Goal: Information Seeking & Learning: Learn about a topic

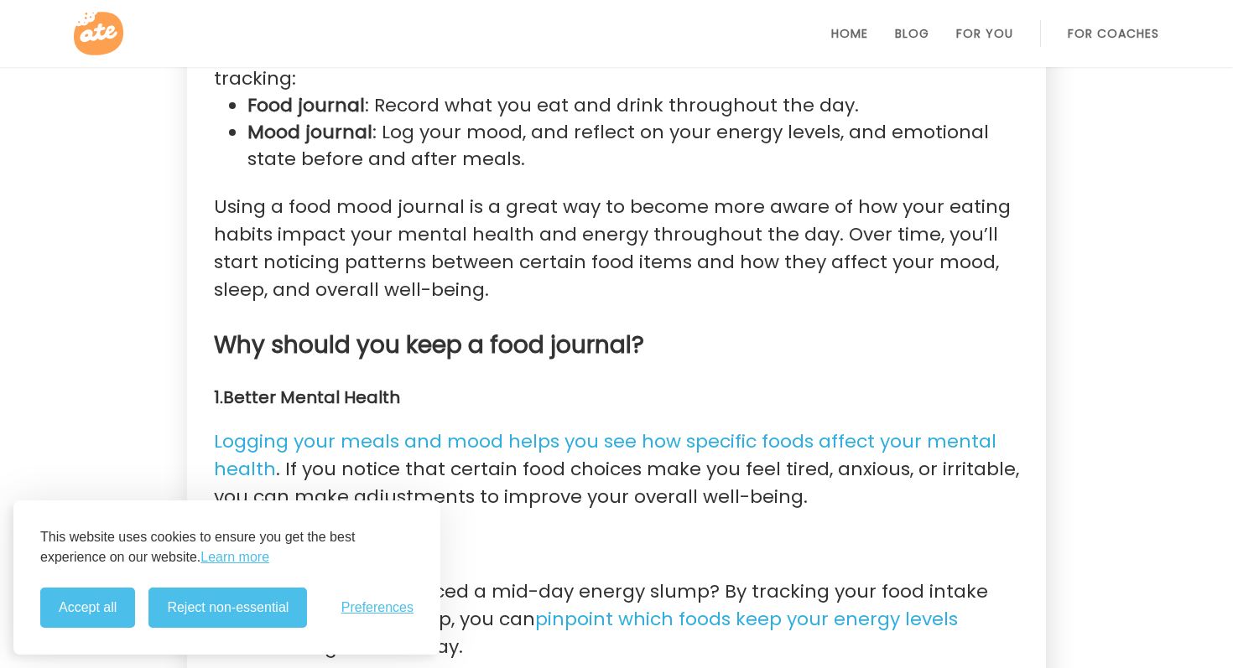
scroll to position [1127, 0]
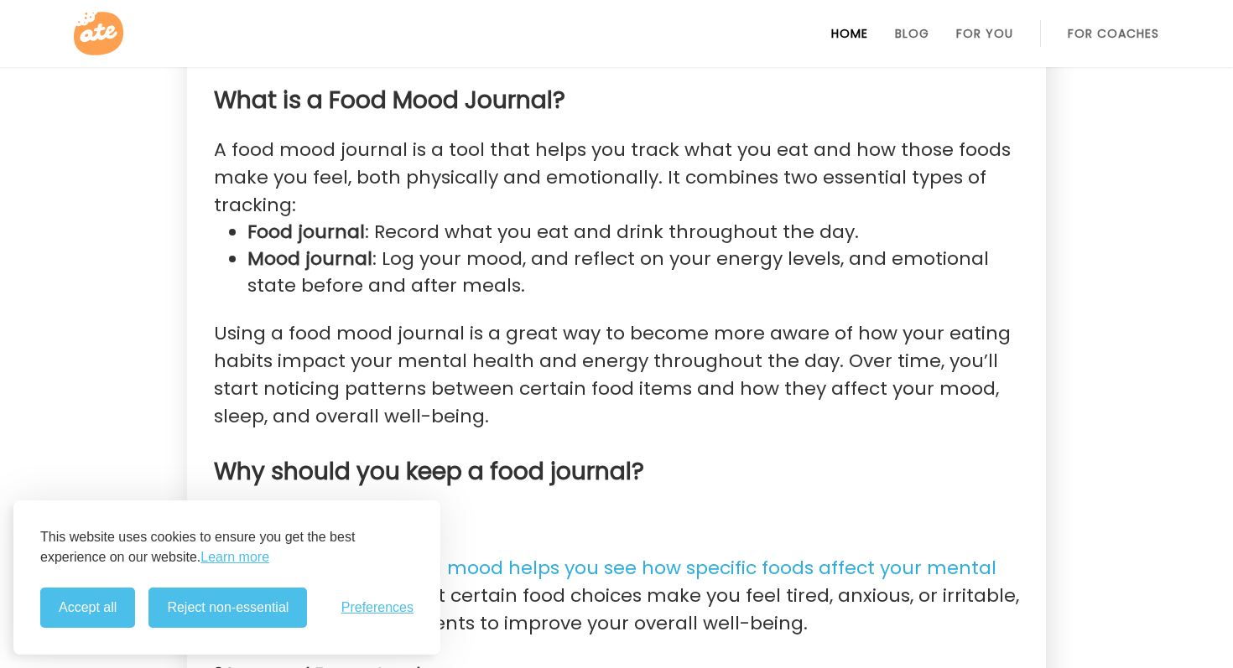
click at [847, 36] on link "Home" at bounding box center [849, 33] width 37 height 13
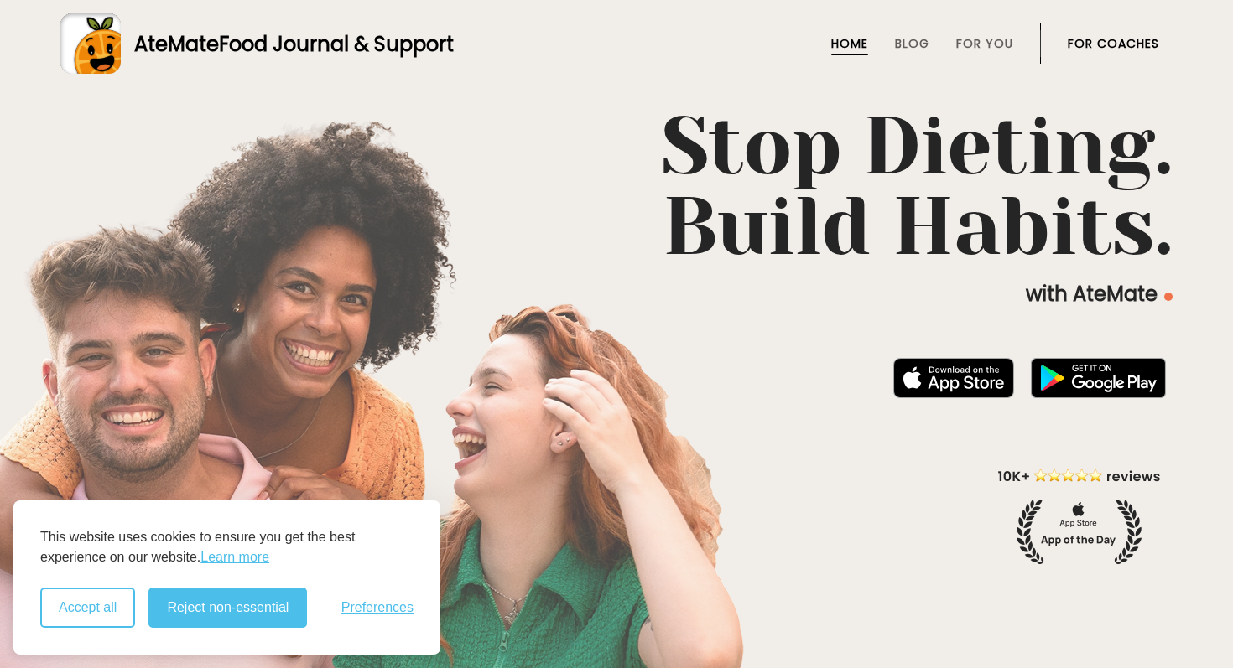
click at [102, 595] on button "Accept all" at bounding box center [87, 608] width 95 height 40
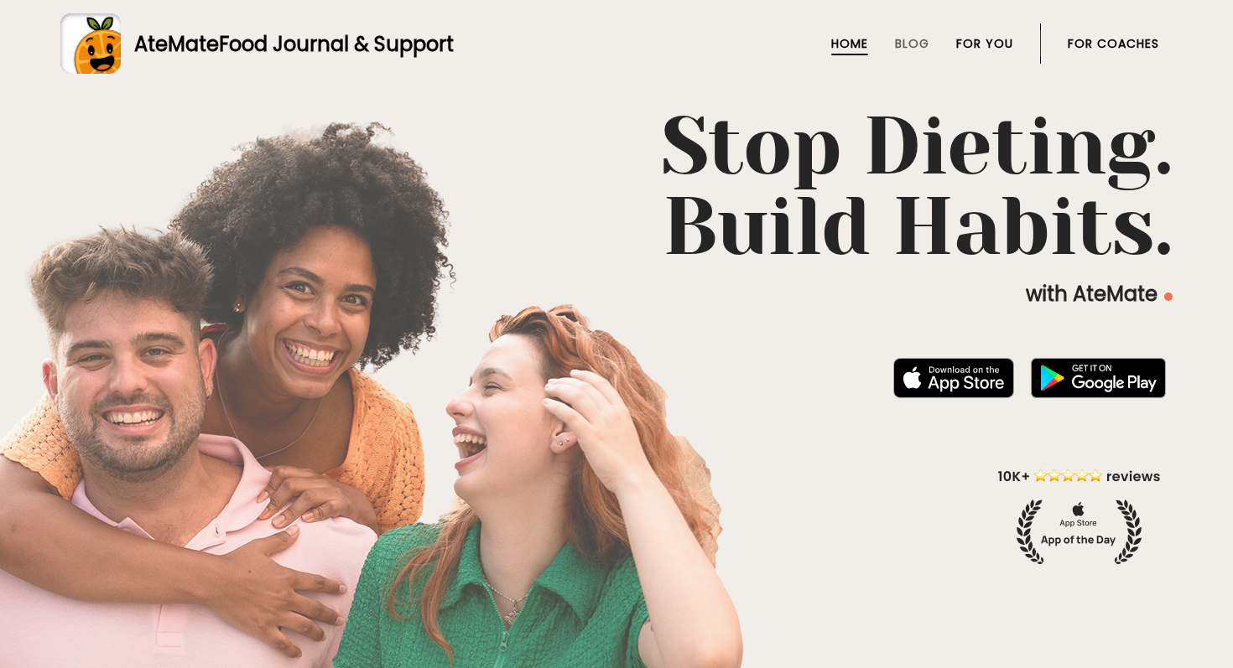
click at [1007, 37] on link "For You" at bounding box center [984, 43] width 57 height 13
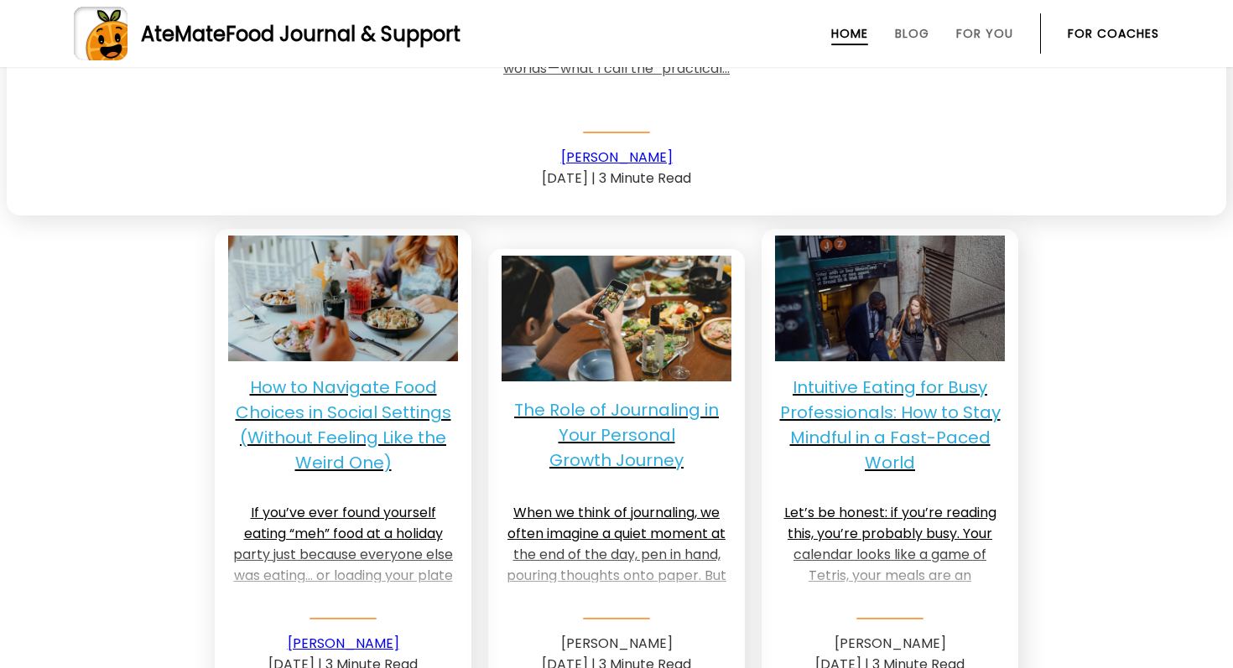
scroll to position [4079, 0]
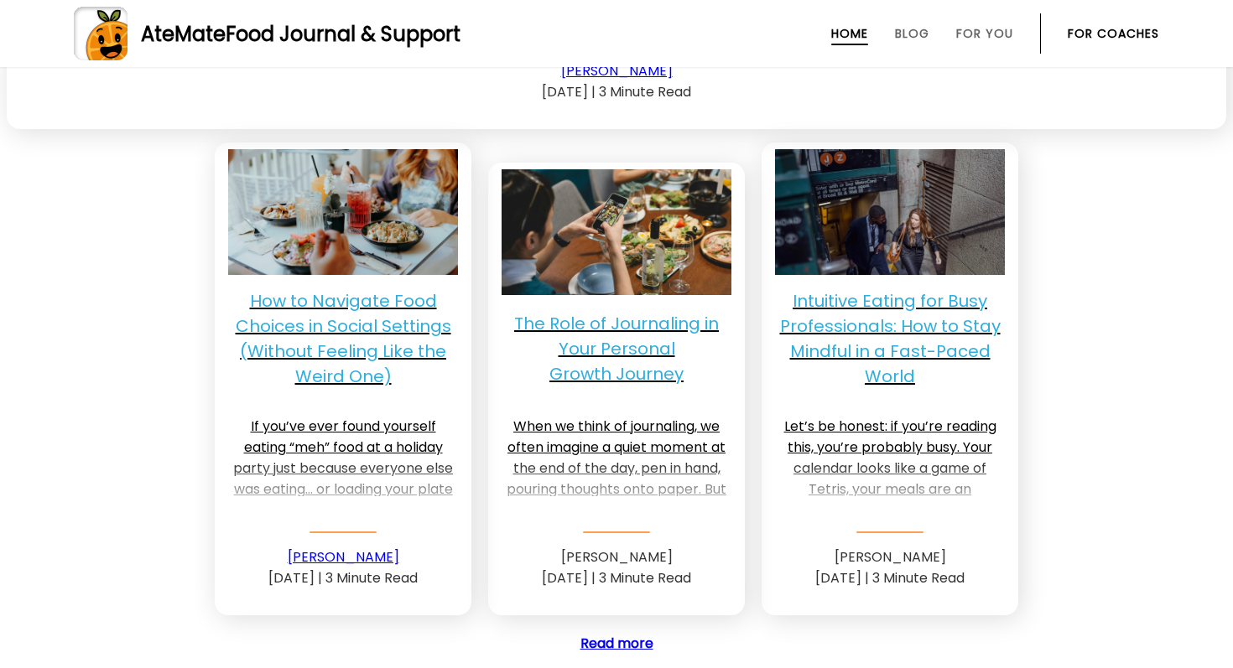
click at [876, 335] on p "Intuitive Eating for Busy Professionals: How to Stay Mindful in a Fast-Paced Wo…" at bounding box center [890, 339] width 230 height 101
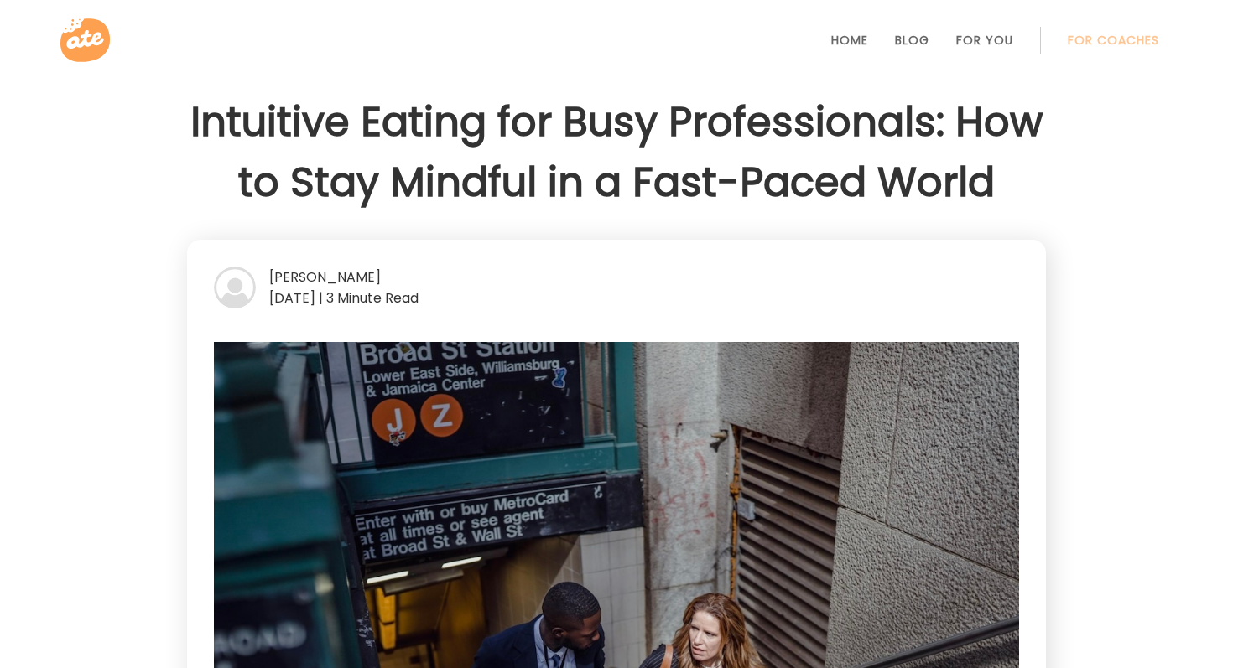
click at [241, 291] on img at bounding box center [235, 288] width 42 height 42
click at [281, 277] on div "[PERSON_NAME]" at bounding box center [616, 277] width 805 height 21
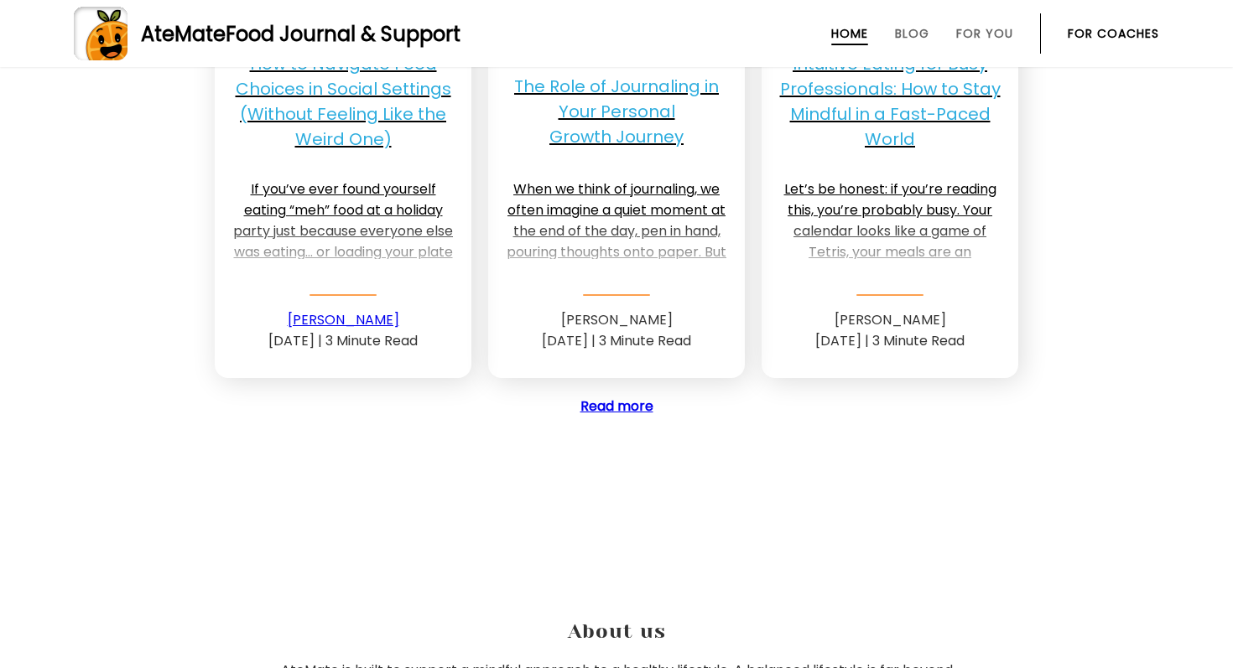
scroll to position [4314, 0]
